Goal: Information Seeking & Learning: Learn about a topic

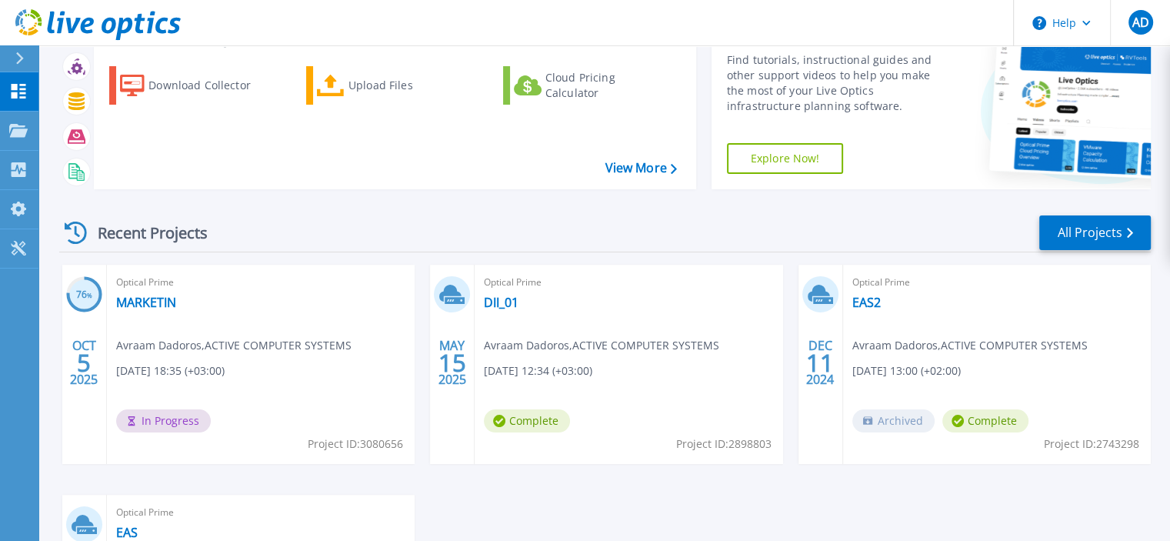
scroll to position [70, 0]
click at [153, 302] on link "MARKETIN" at bounding box center [146, 301] width 60 height 15
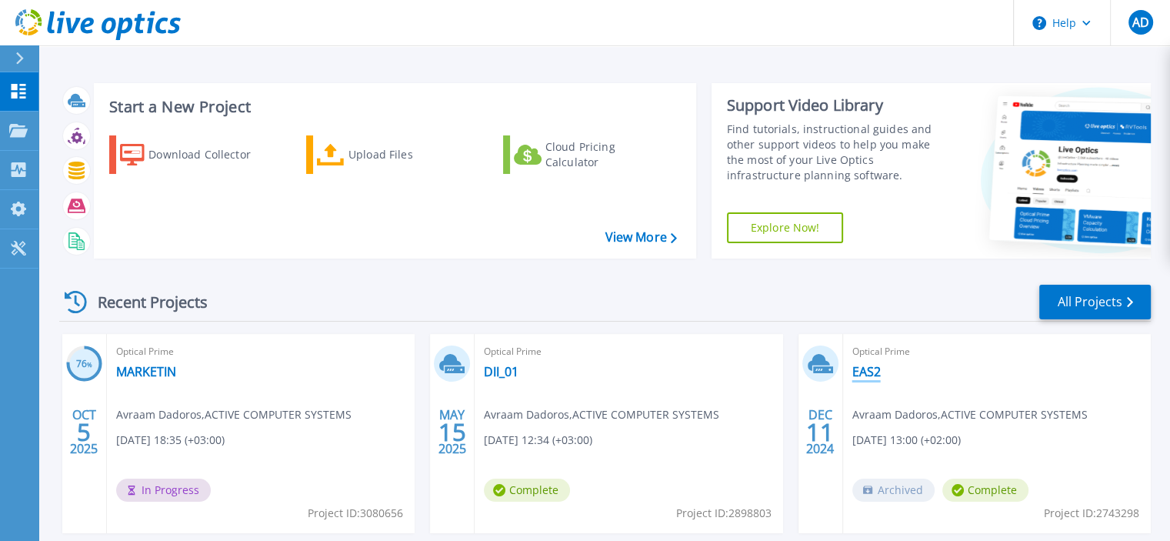
click at [861, 372] on link "EAS2" at bounding box center [867, 371] width 28 height 15
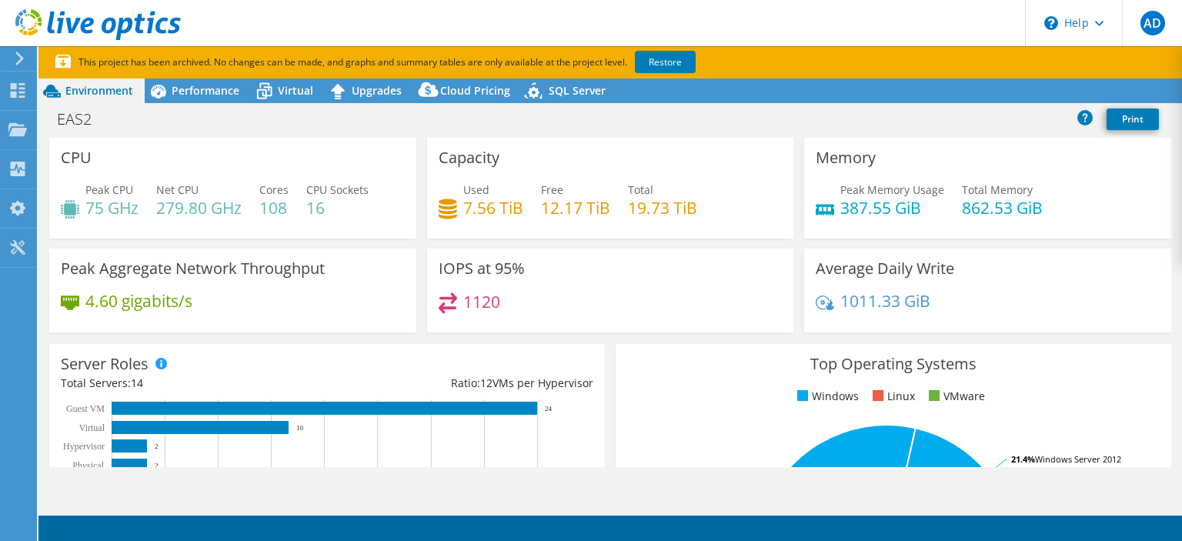
select select "EUFrankfurt"
select select "EUR"
drag, startPoint x: 622, startPoint y: 209, endPoint x: 619, endPoint y: 88, distance: 121.6
click at [616, 88] on div "Project Actions Project Actions Reports Share Export vSAN ReadyNode Sizer" at bounding box center [609, 325] width 1143 height 495
click at [212, 87] on span "Performance" at bounding box center [206, 90] width 68 height 15
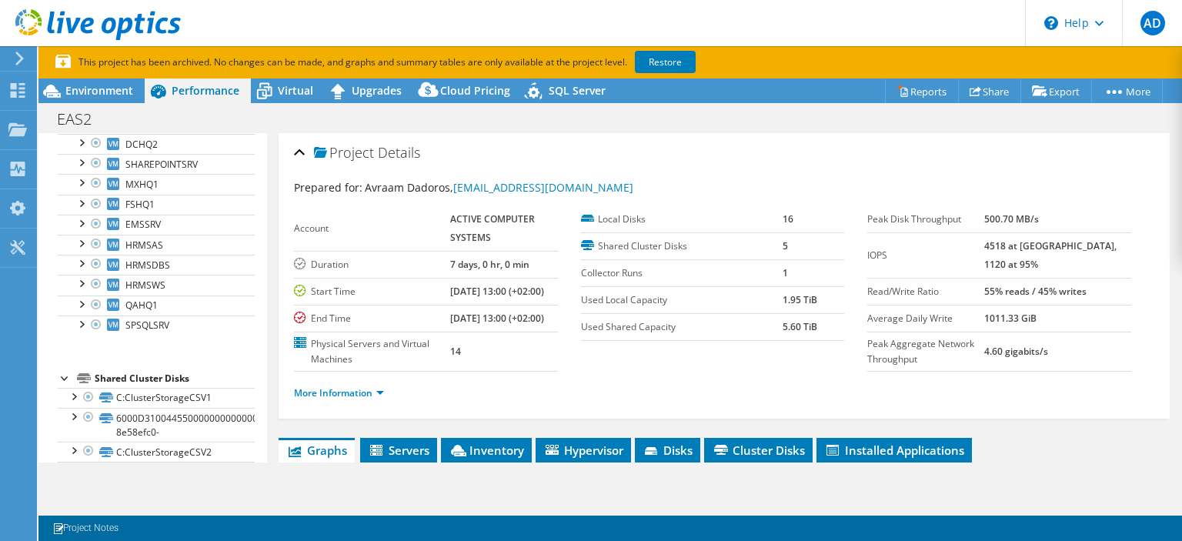
scroll to position [298, 0]
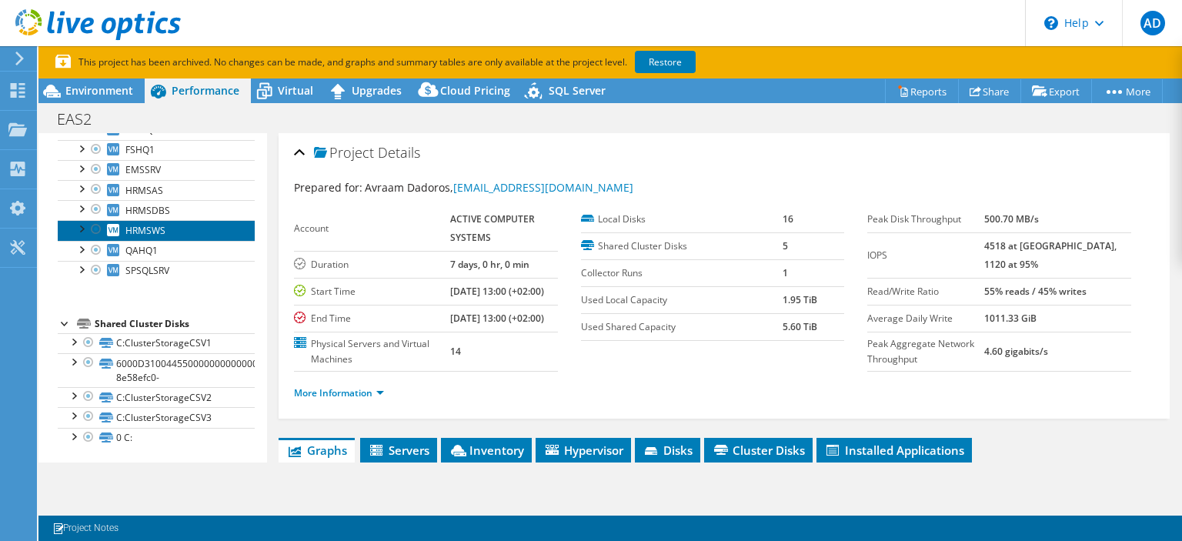
click at [159, 220] on link "HRMSWS" at bounding box center [156, 230] width 197 height 20
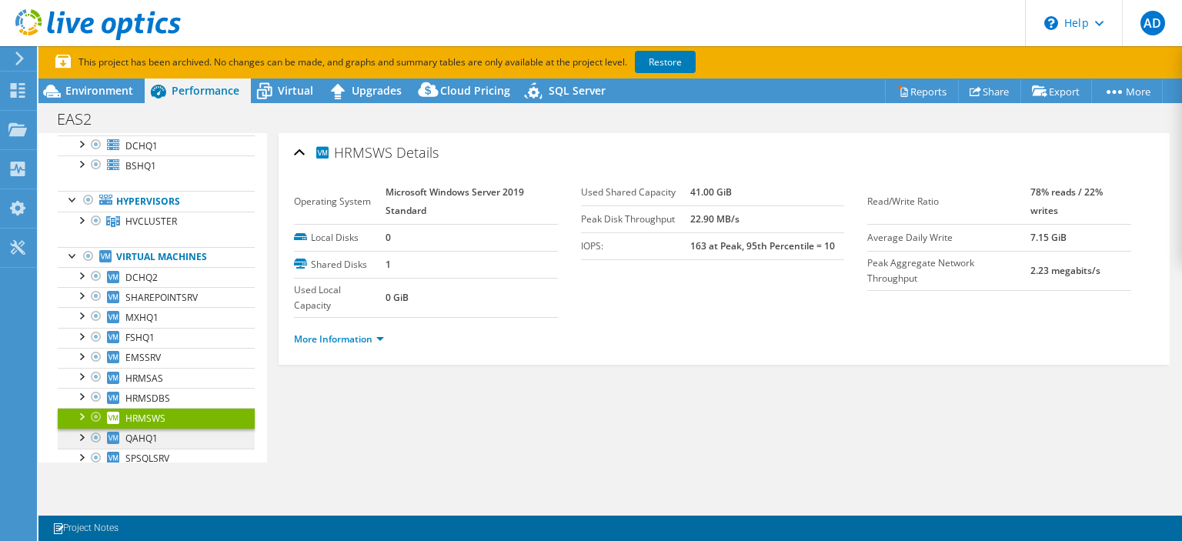
scroll to position [0, 0]
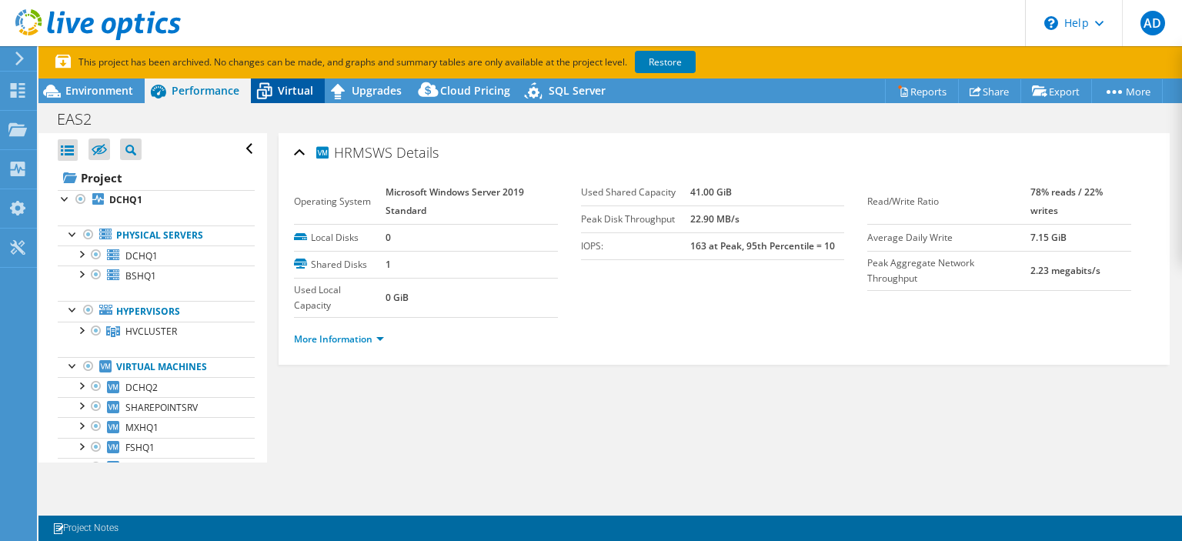
click at [296, 82] on div "Virtual" at bounding box center [288, 90] width 74 height 25
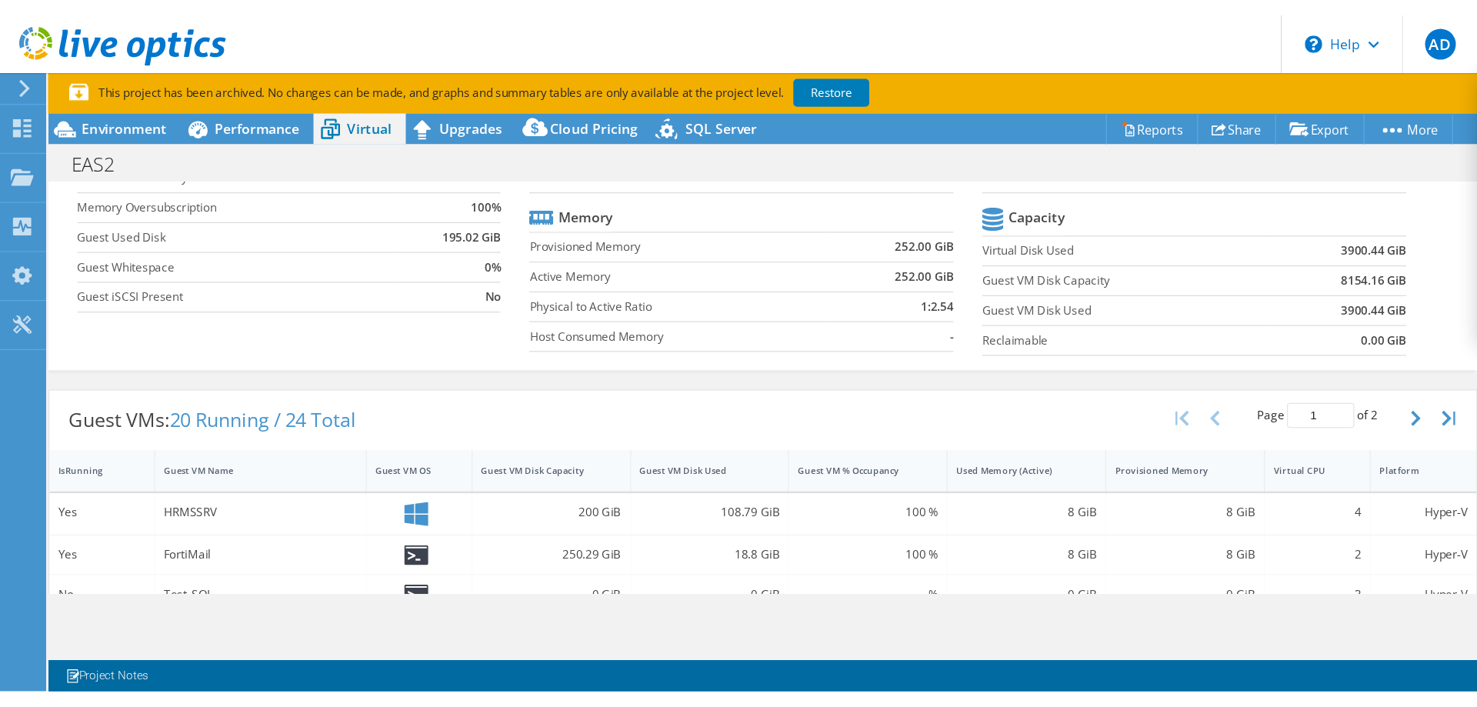
scroll to position [135, 0]
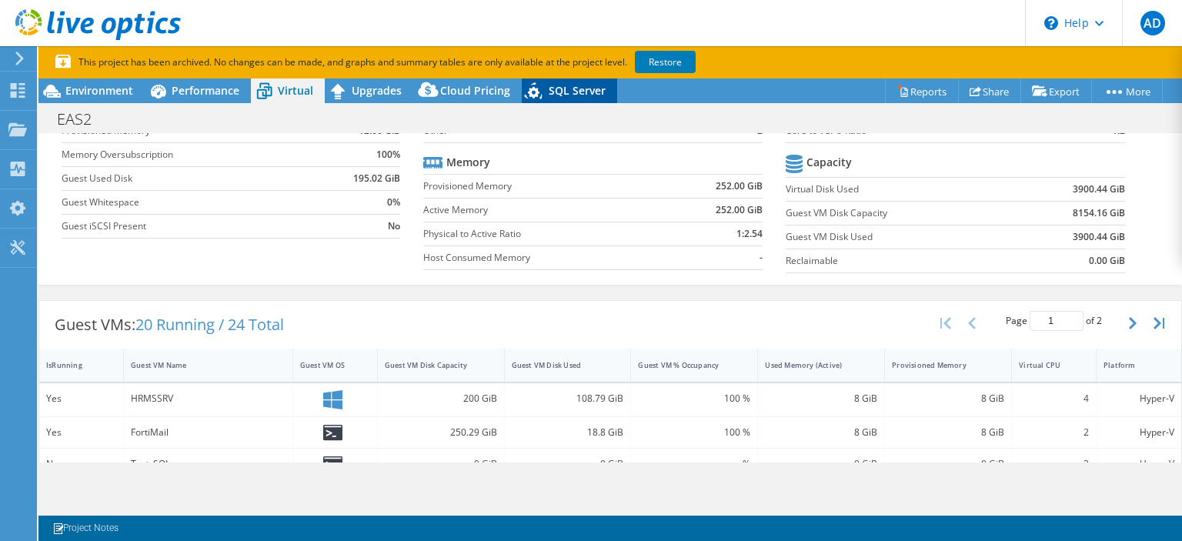
drag, startPoint x: 579, startPoint y: 88, endPoint x: 552, endPoint y: 84, distance: 27.3
click at [552, 84] on span "SQL Server" at bounding box center [577, 90] width 57 height 15
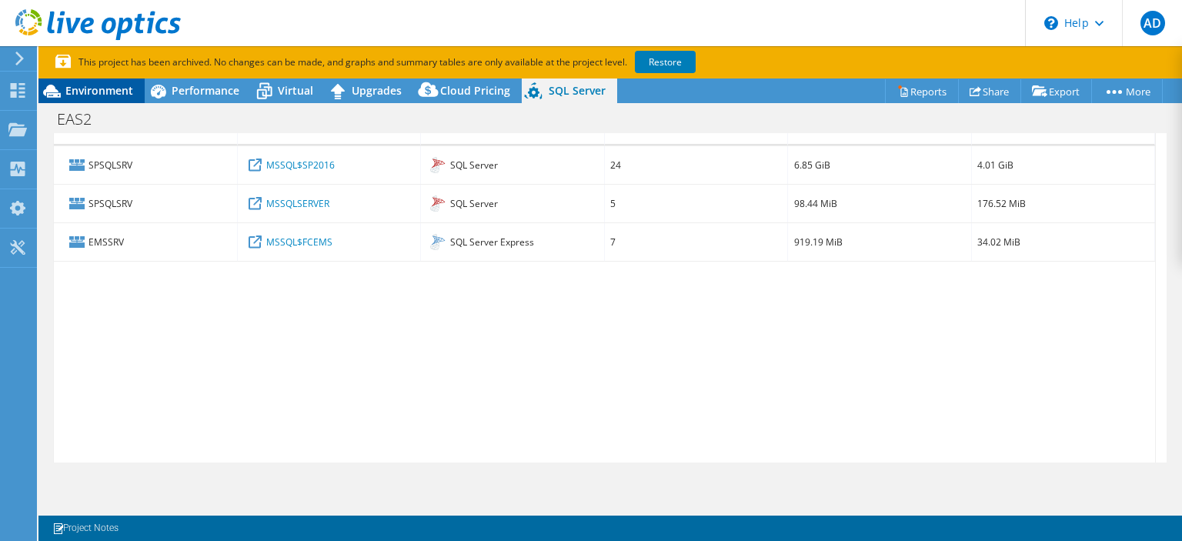
click at [87, 94] on span "Environment" at bounding box center [99, 90] width 68 height 15
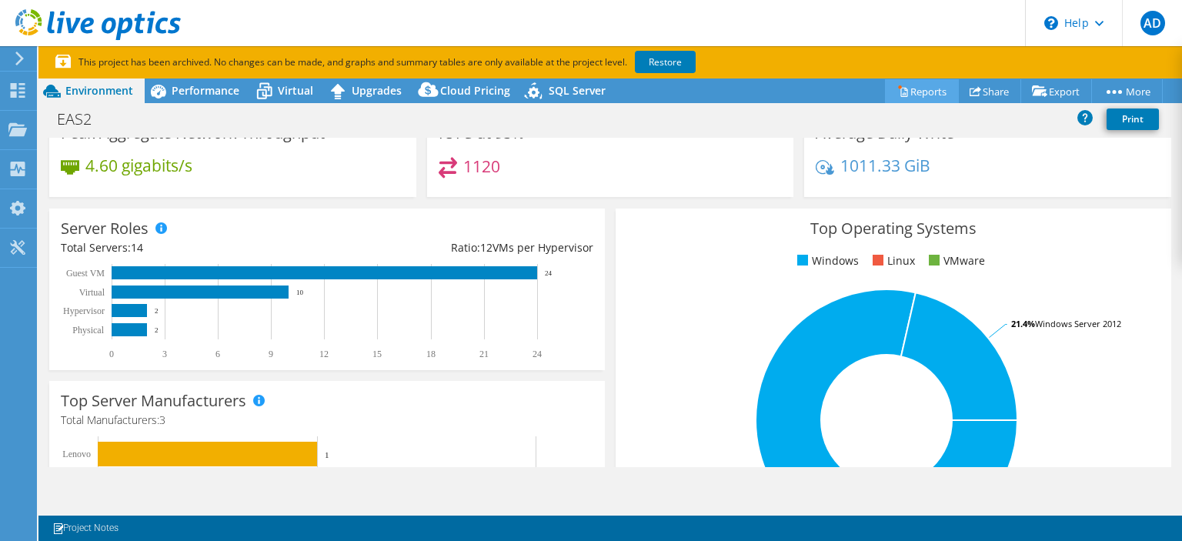
click at [920, 93] on link "Reports" at bounding box center [922, 91] width 74 height 24
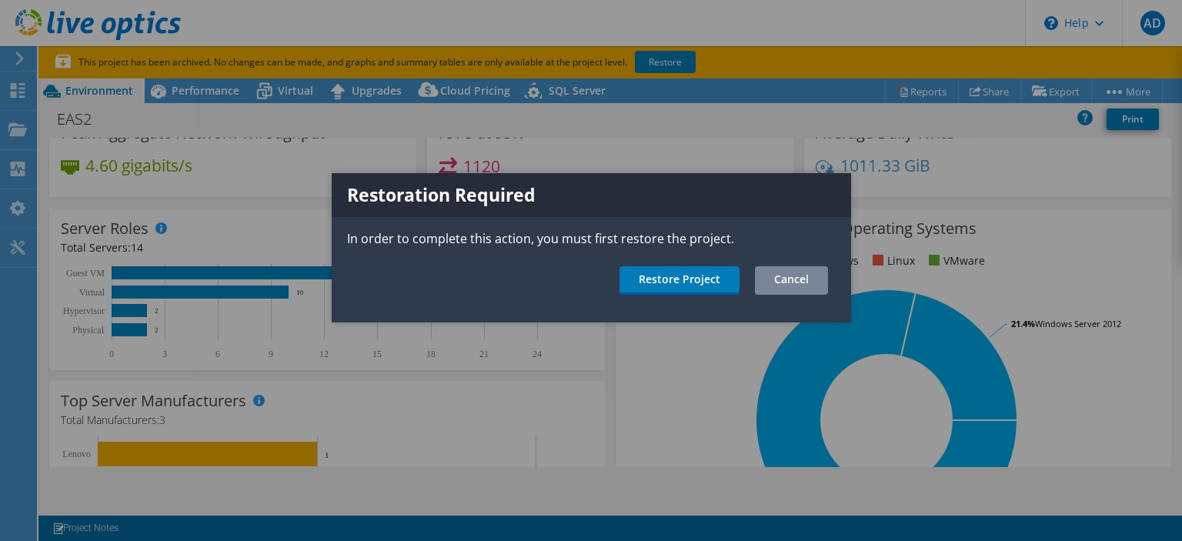
click at [786, 290] on link "Cancel" at bounding box center [791, 280] width 73 height 28
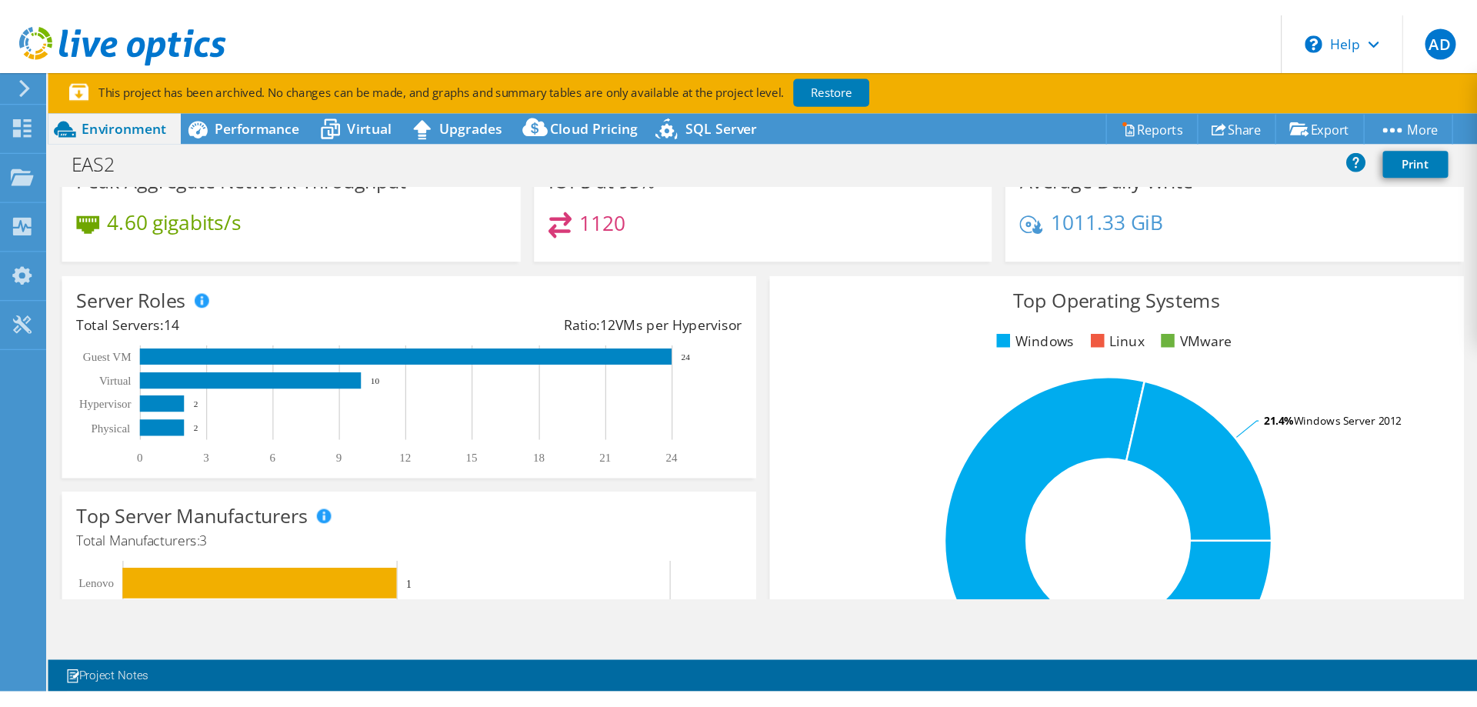
scroll to position [136, 0]
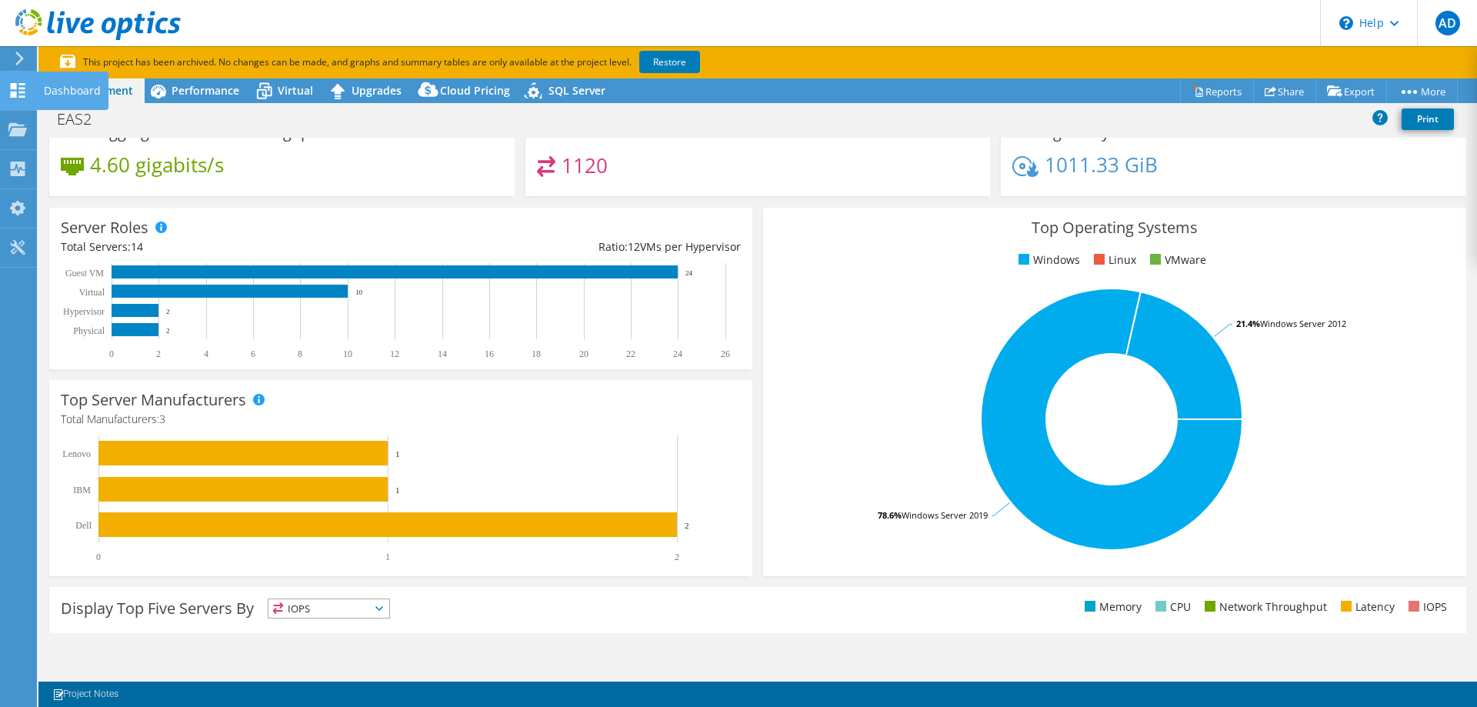
click at [52, 87] on div "Dashboard" at bounding box center [72, 91] width 72 height 38
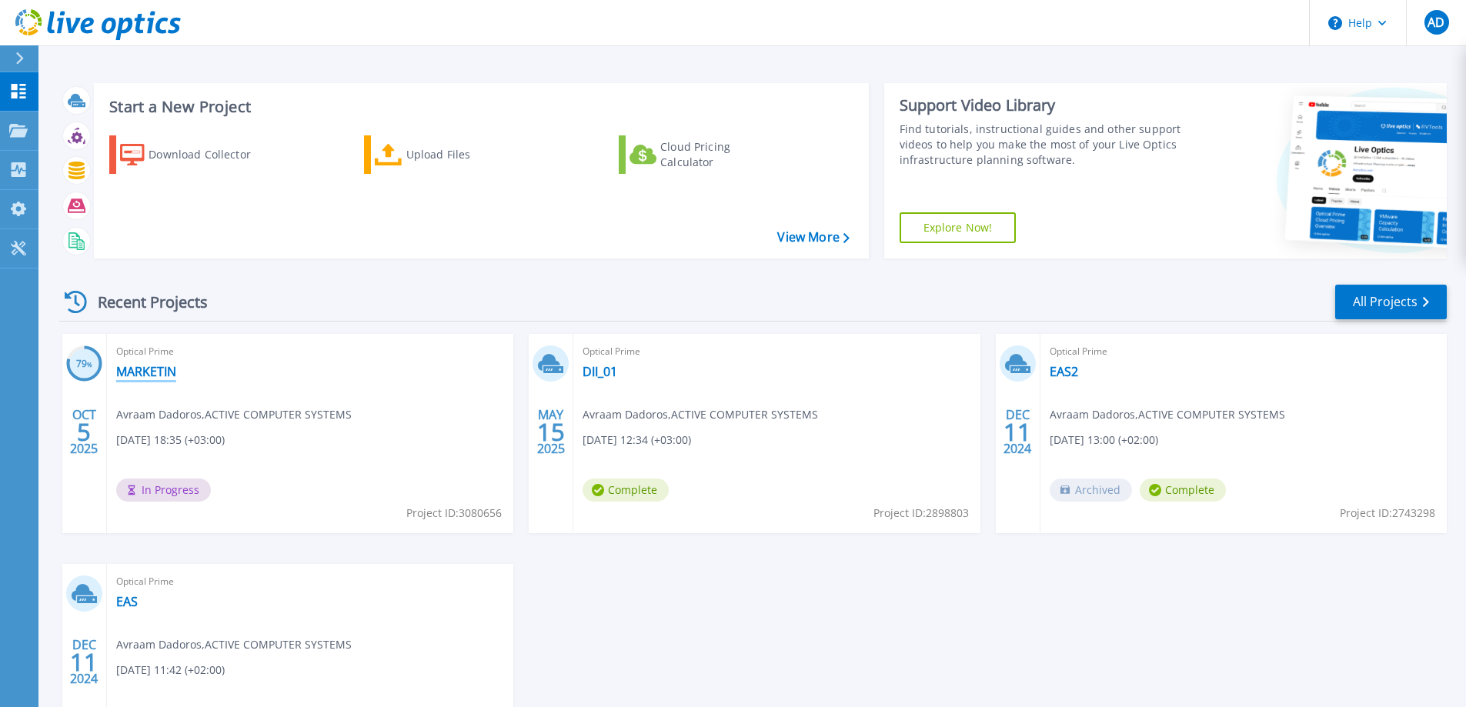
click at [153, 376] on link "MARKETIN" at bounding box center [146, 371] width 60 height 15
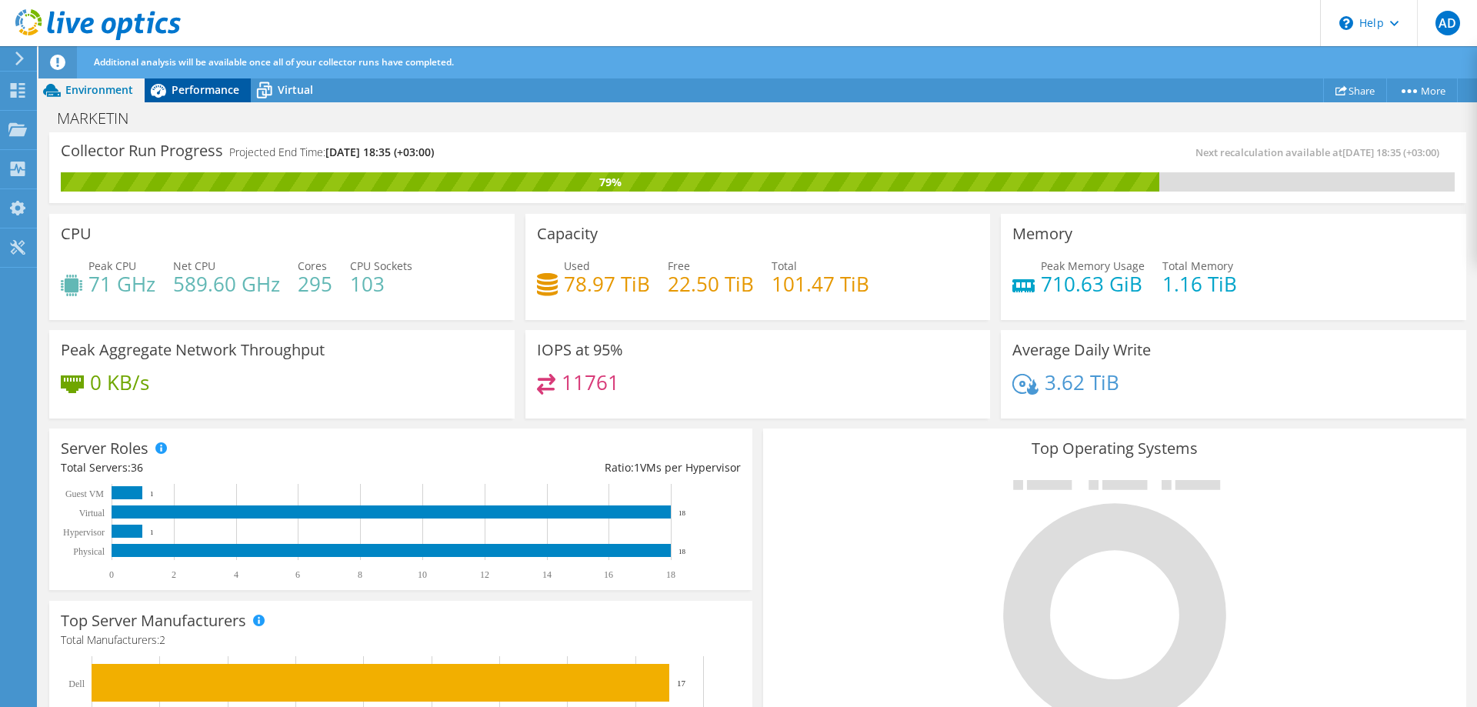
click at [205, 89] on span "Performance" at bounding box center [206, 89] width 68 height 15
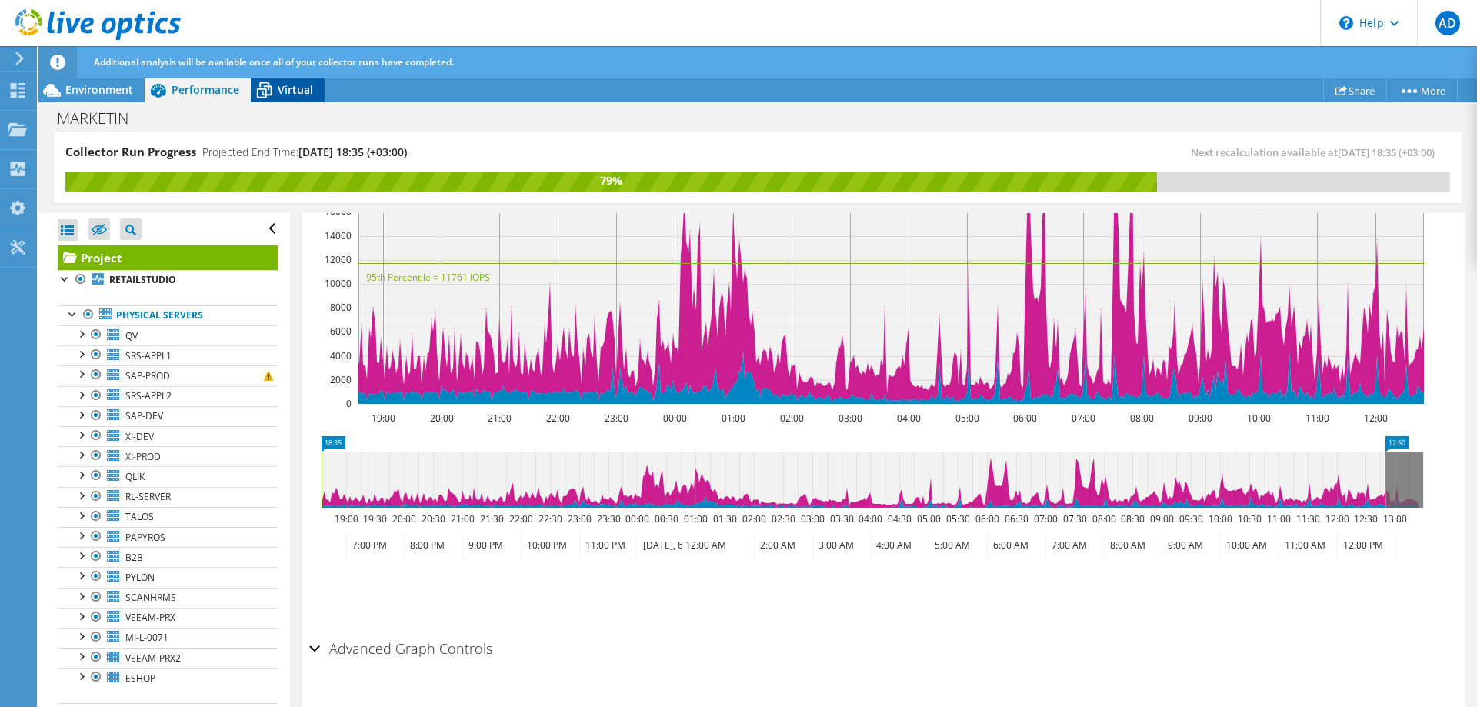
click at [291, 88] on span "Virtual" at bounding box center [295, 89] width 35 height 15
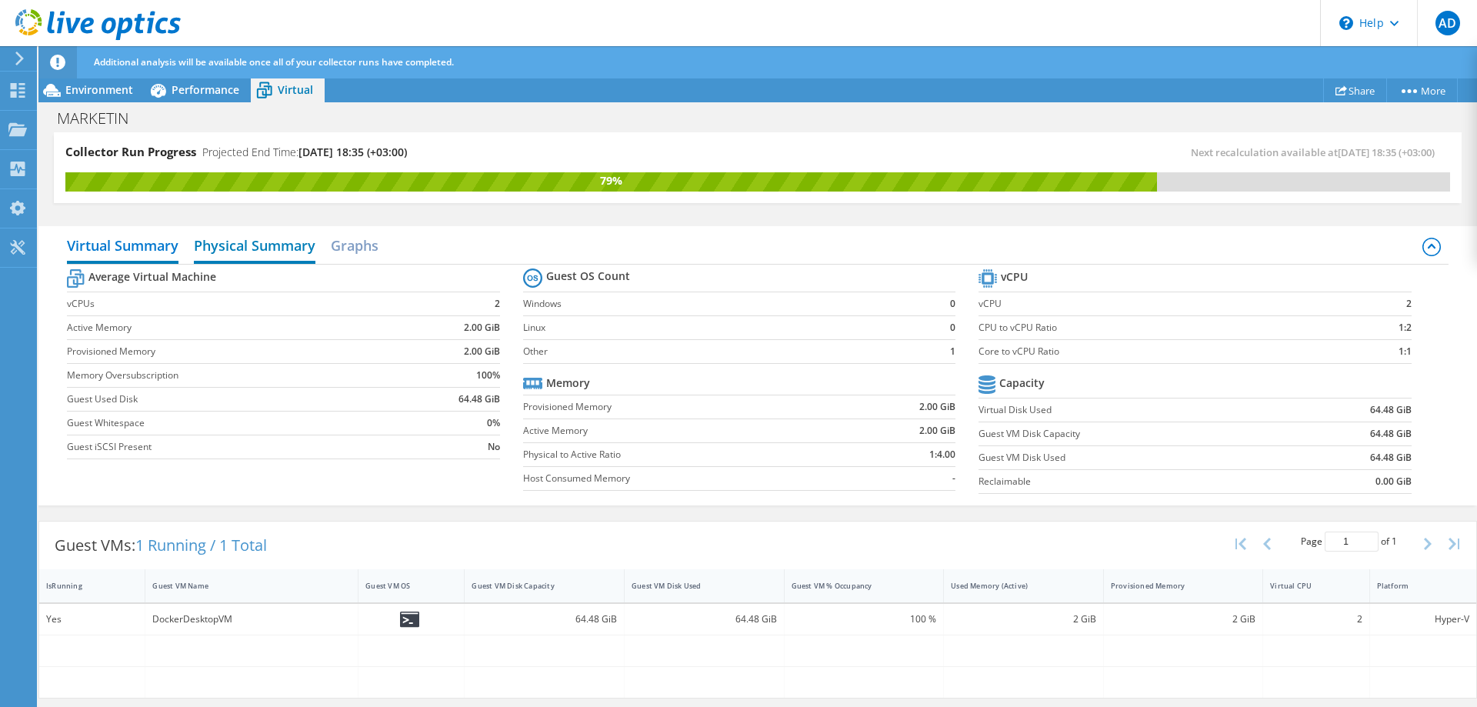
click at [279, 244] on h2 "Physical Summary" at bounding box center [255, 247] width 122 height 34
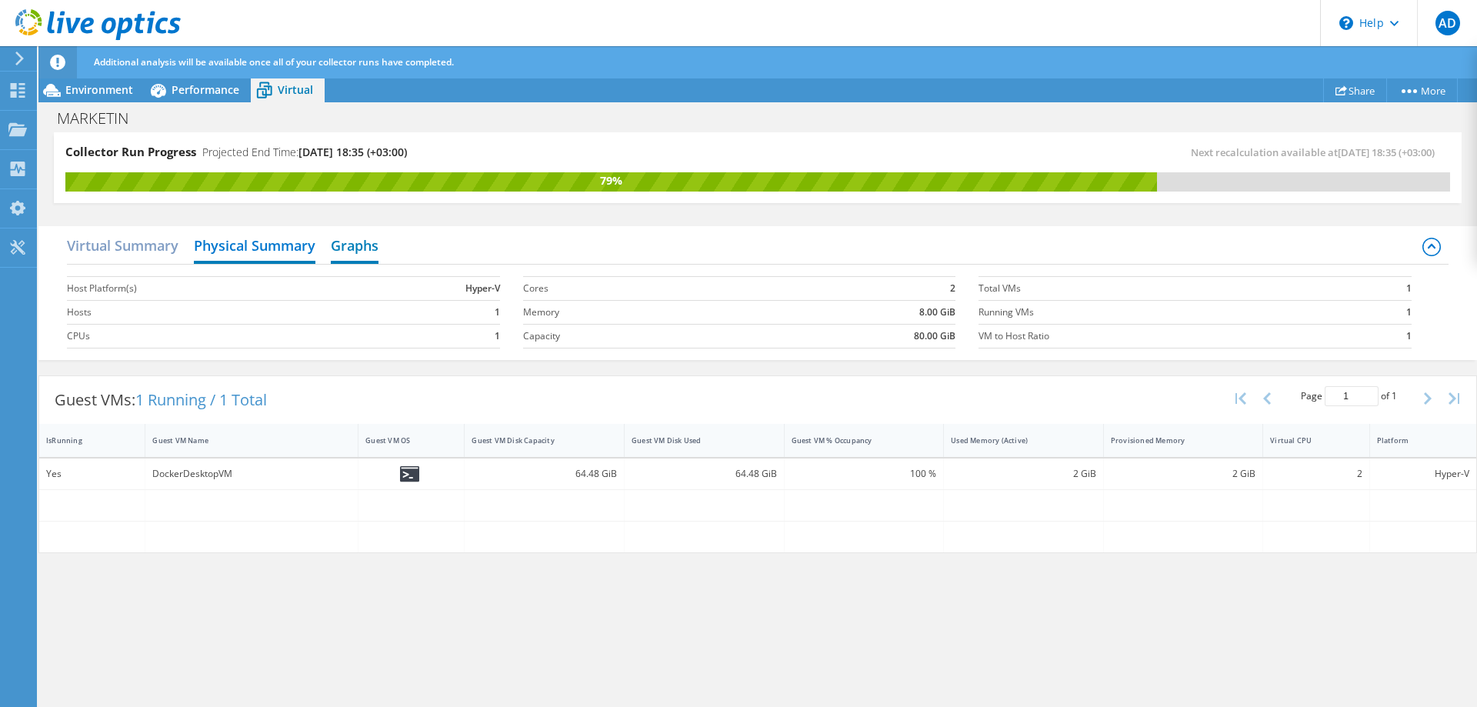
click at [350, 245] on h2 "Graphs" at bounding box center [355, 247] width 48 height 34
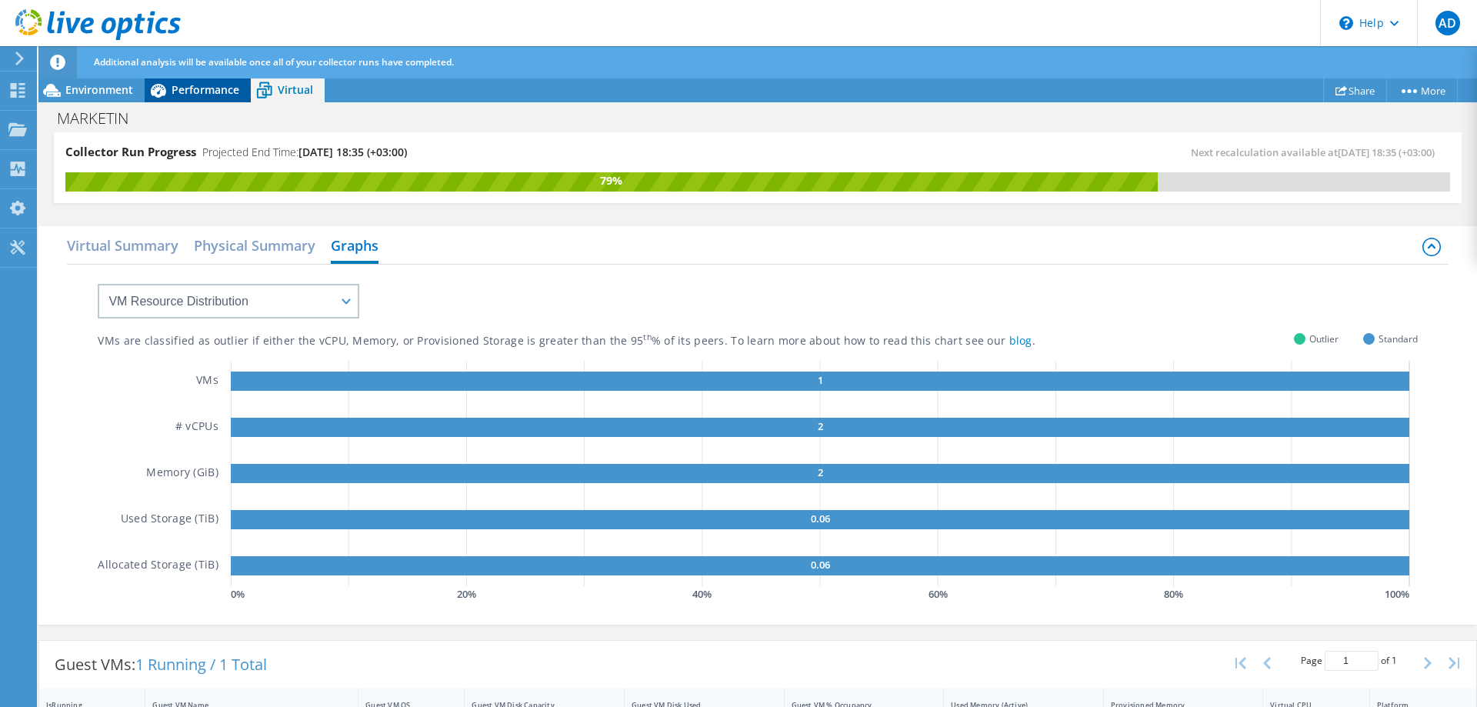
click at [206, 96] on div "Performance" at bounding box center [198, 90] width 106 height 25
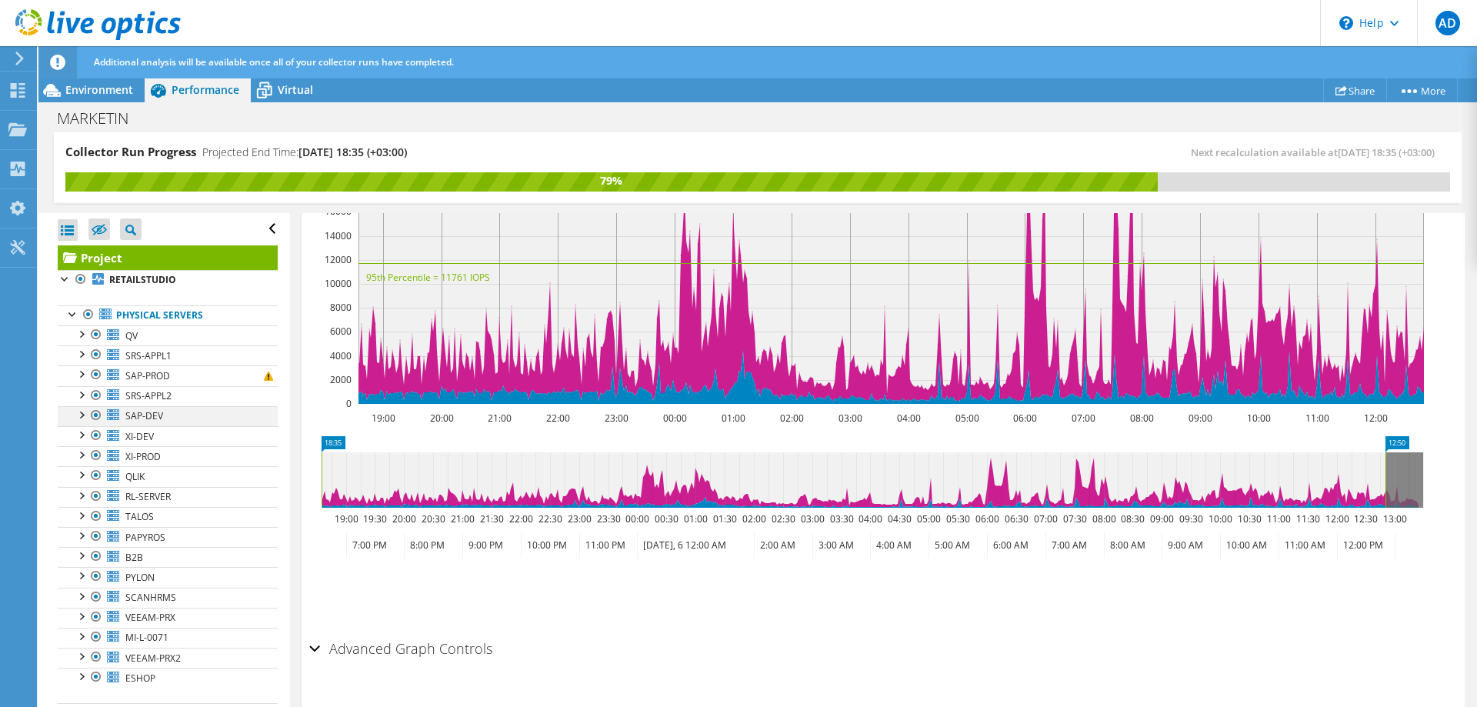
click at [83, 416] on div at bounding box center [80, 413] width 15 height 15
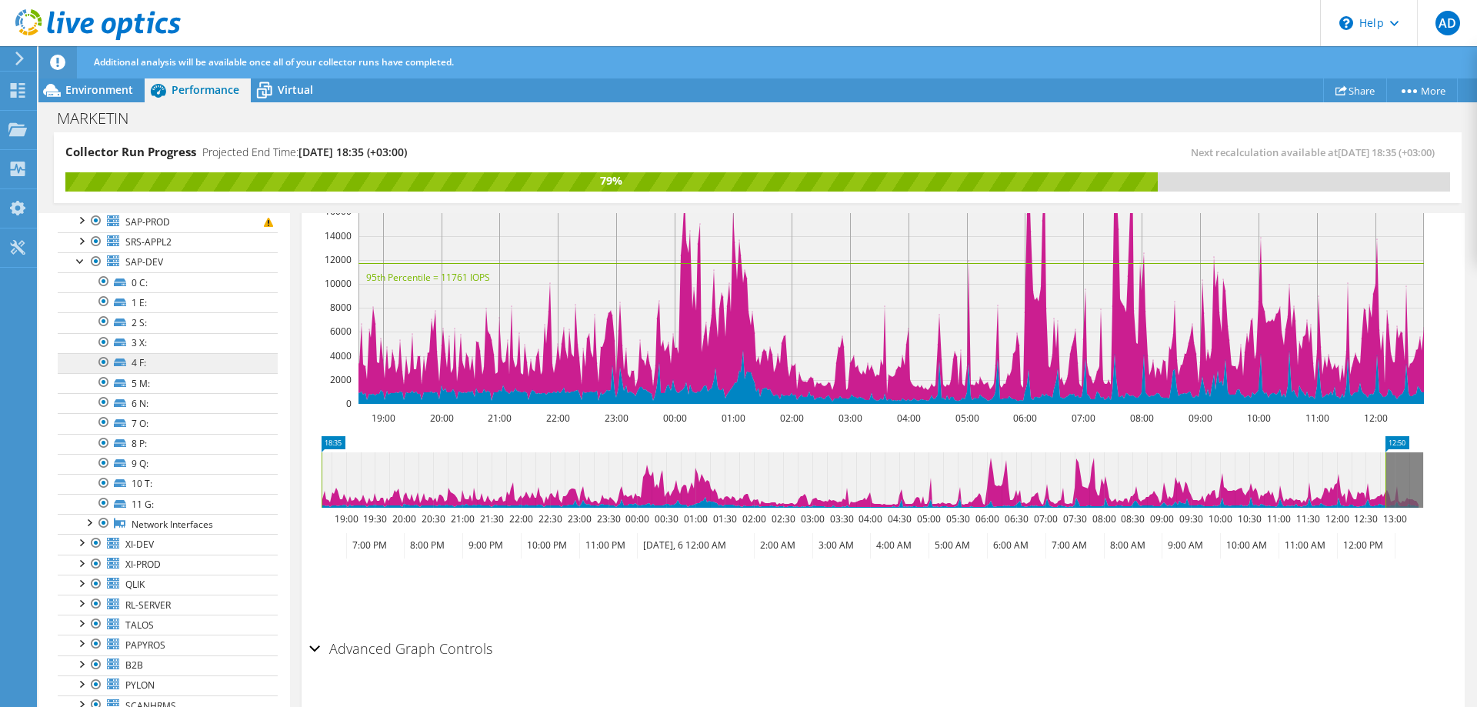
scroll to position [77, 0]
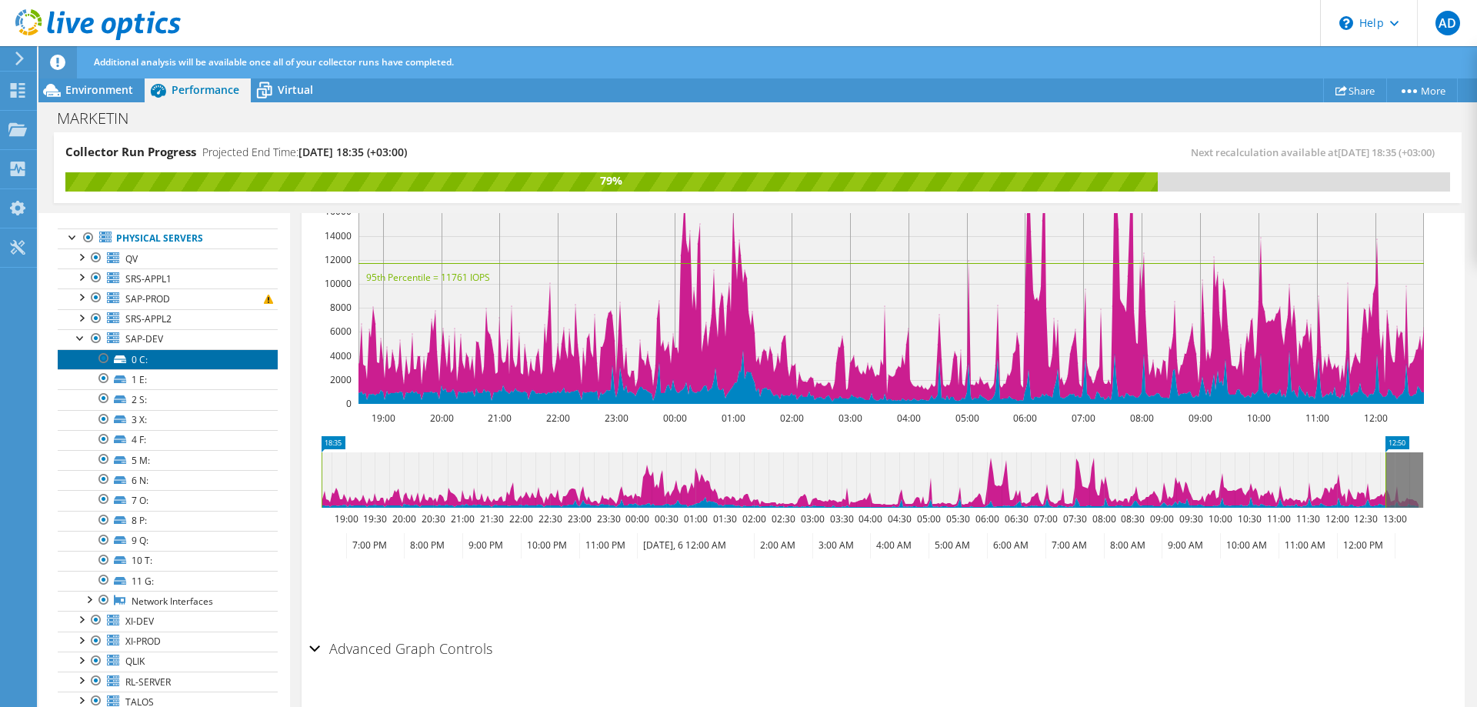
click at [173, 358] on link "0 C:" at bounding box center [168, 359] width 220 height 20
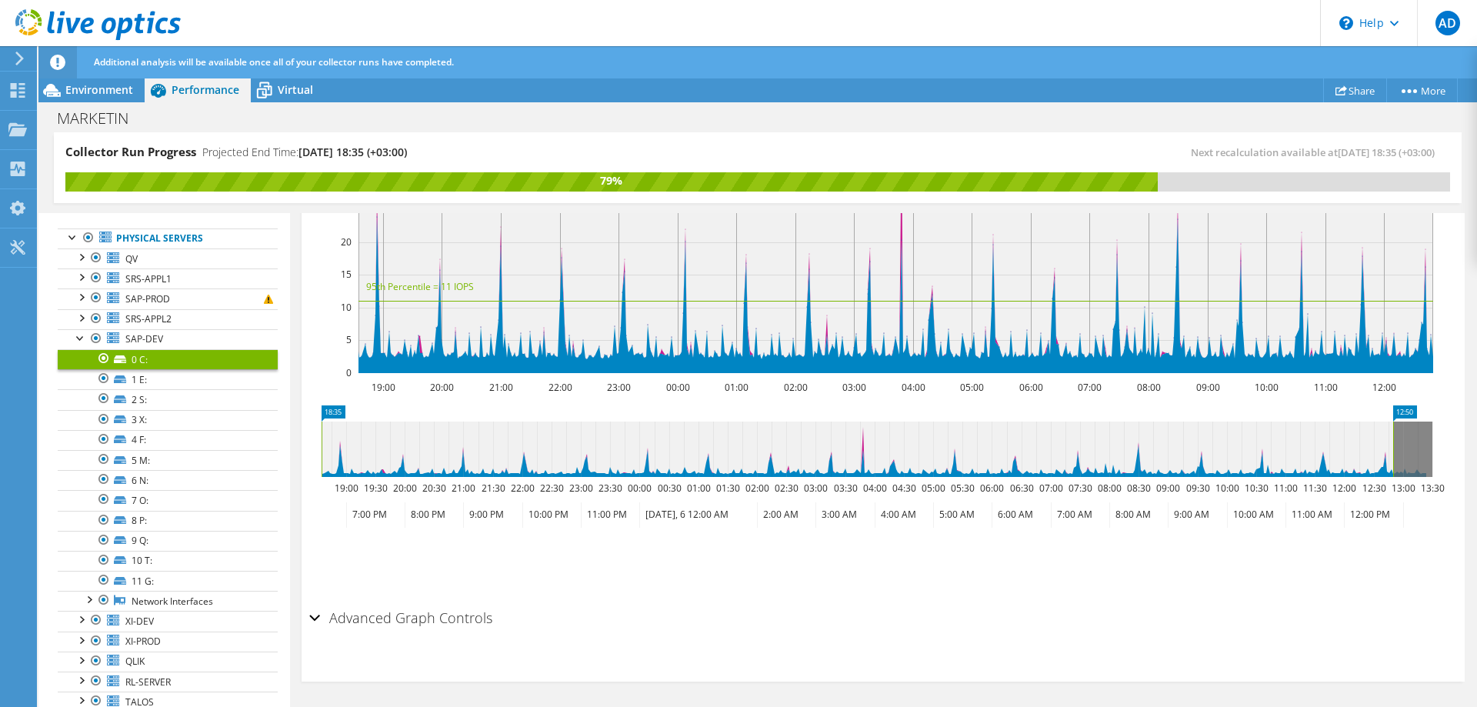
scroll to position [426, 0]
click at [83, 335] on div at bounding box center [80, 336] width 15 height 15
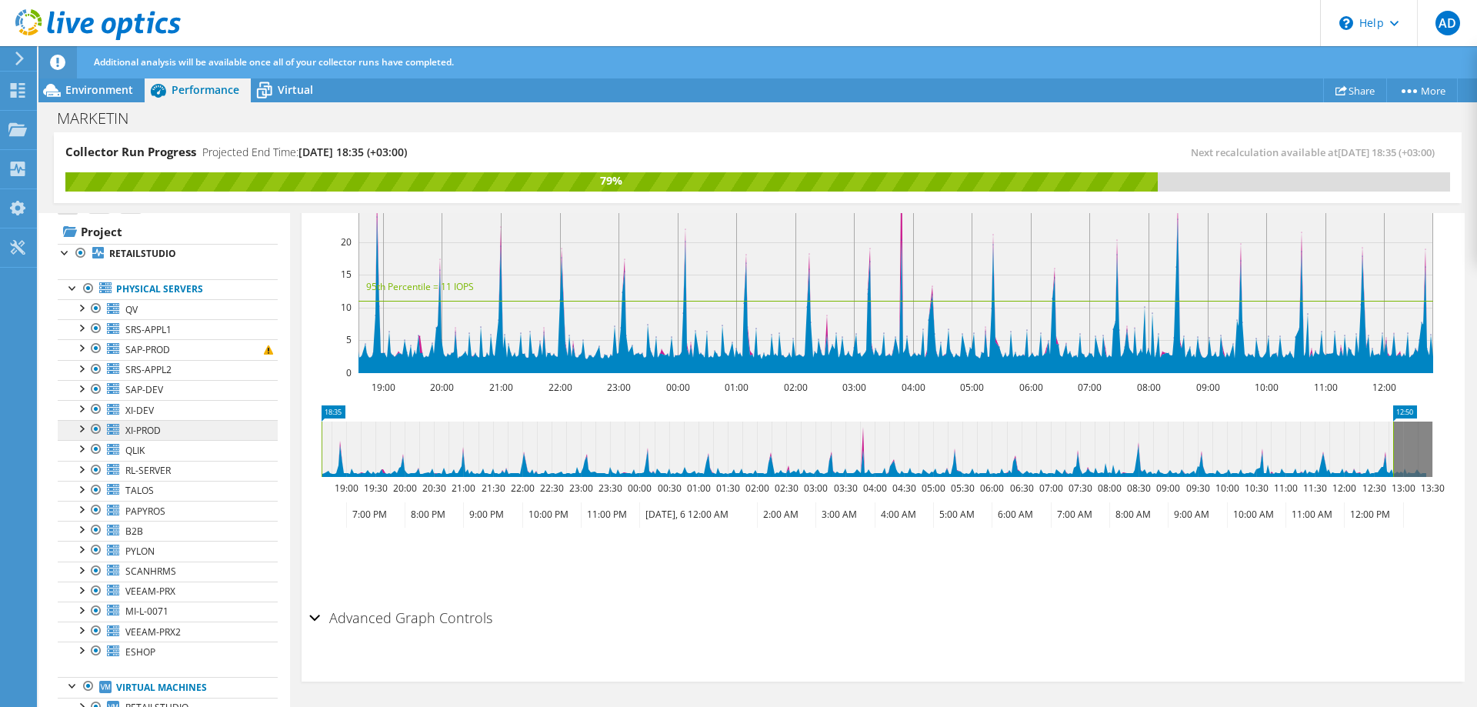
scroll to position [0, 0]
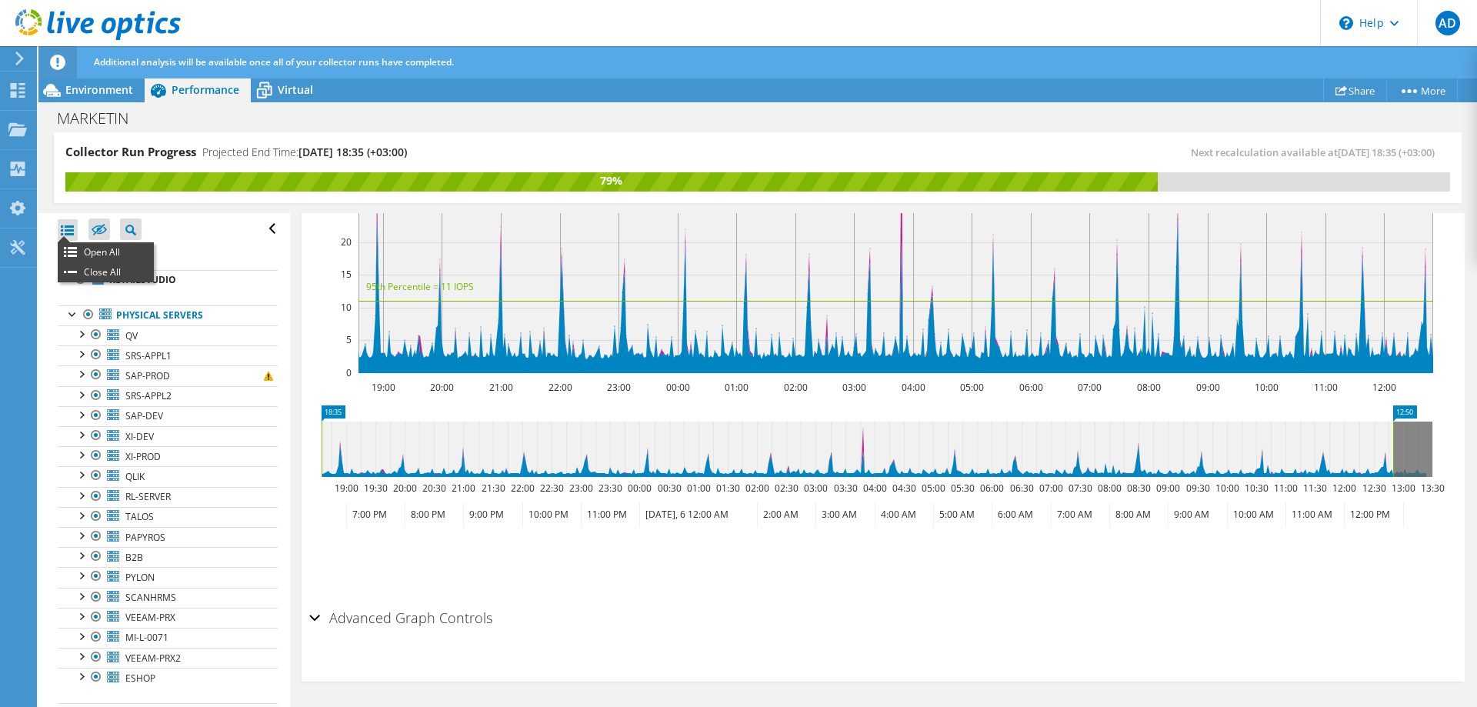
click at [65, 233] on div at bounding box center [68, 230] width 20 height 22
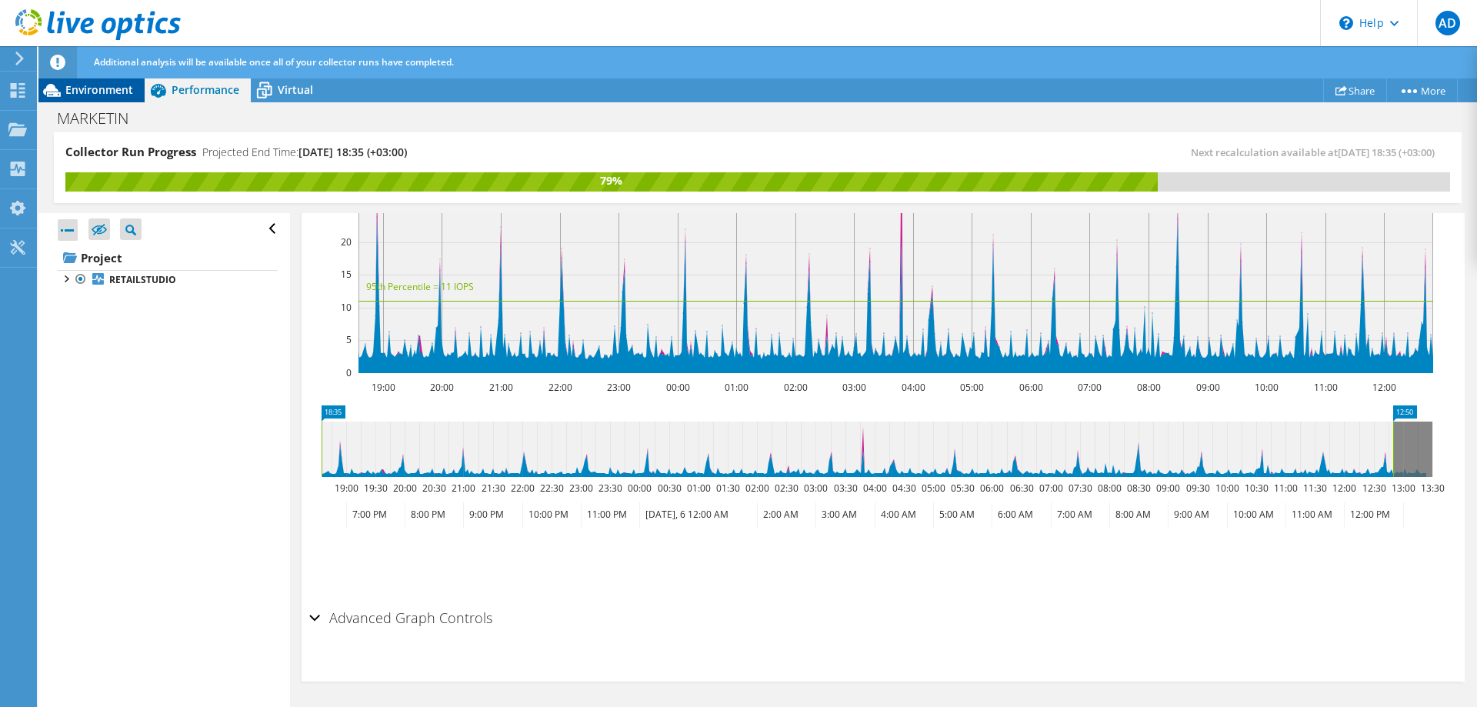
click at [105, 86] on span "Environment" at bounding box center [99, 89] width 68 height 15
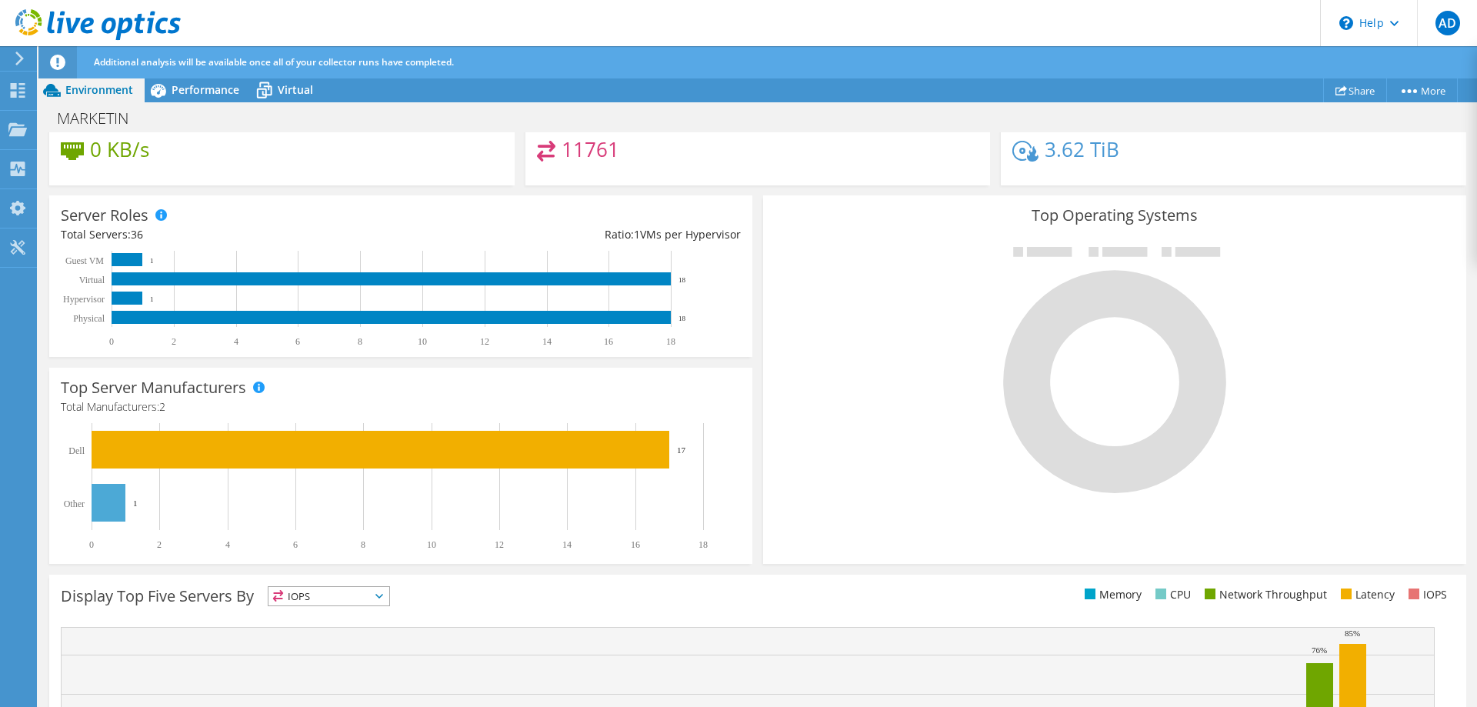
scroll to position [25, 0]
